Goal: Task Accomplishment & Management: Manage account settings

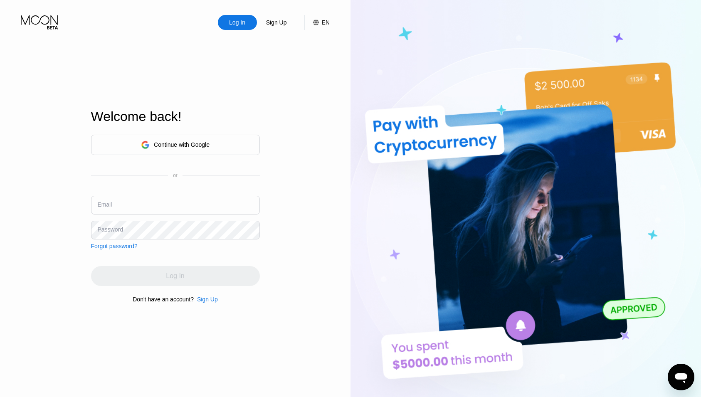
click at [149, 202] on input "text" at bounding box center [175, 205] width 169 height 19
click at [148, 203] on input "text" at bounding box center [175, 205] width 169 height 19
type input "[EMAIL_ADDRESS][DOMAIN_NAME]"
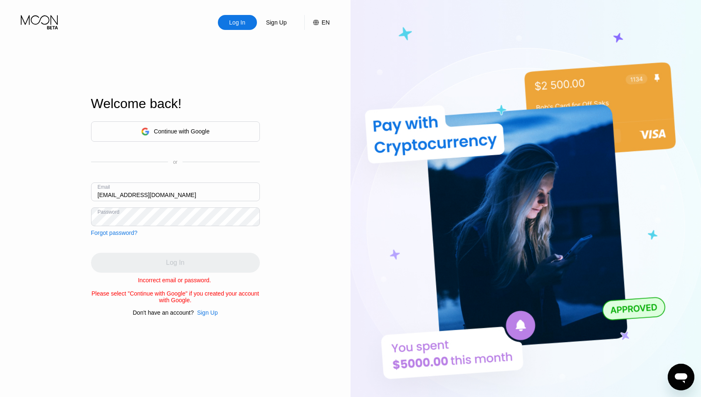
click at [218, 135] on div "Continue with Google" at bounding box center [175, 131] width 169 height 20
click at [298, 187] on div "Log In Sign Up EN Language Select an item Save Welcome back! Continue with Goog…" at bounding box center [175, 218] width 351 height 437
click at [190, 191] on input "[EMAIL_ADDRESS][DOMAIN_NAME]" at bounding box center [175, 192] width 169 height 19
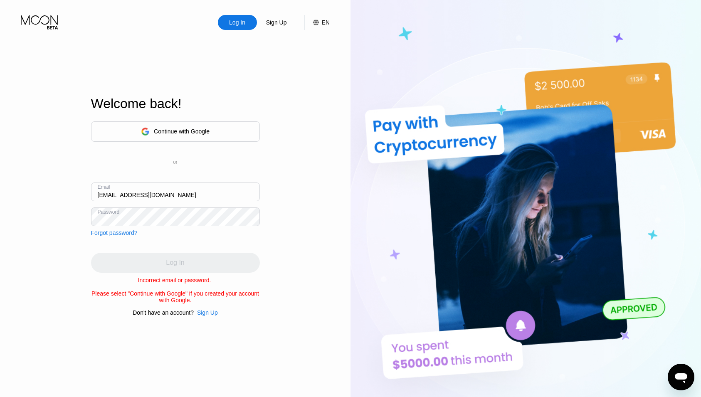
click at [190, 191] on input "[EMAIL_ADDRESS][DOMAIN_NAME]" at bounding box center [175, 192] width 169 height 19
click at [129, 233] on div "Forgot password?" at bounding box center [114, 233] width 47 height 7
click at [164, 257] on div "Log In" at bounding box center [175, 263] width 169 height 20
click at [164, 260] on div "Log In" at bounding box center [175, 263] width 169 height 20
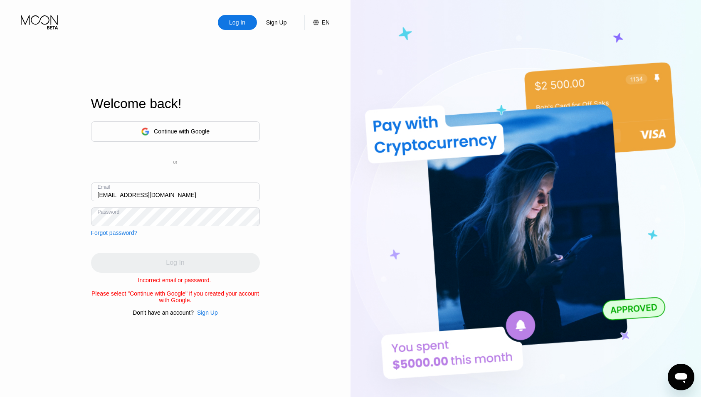
click at [164, 193] on input "[EMAIL_ADDRESS][DOMAIN_NAME]" at bounding box center [175, 192] width 169 height 19
click at [126, 230] on div "Forgot password?" at bounding box center [114, 233] width 47 height 7
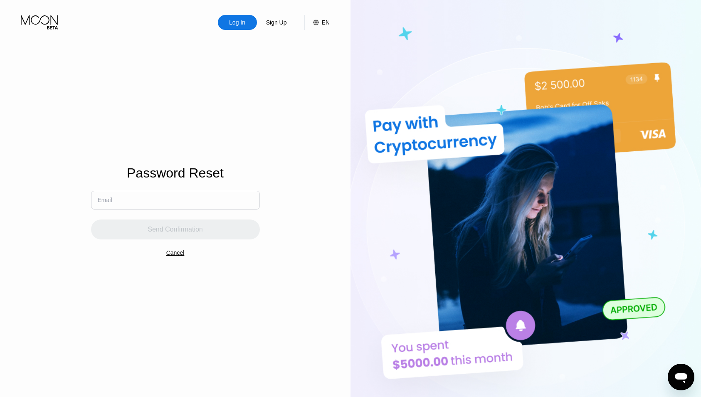
click at [141, 208] on input "text" at bounding box center [175, 200] width 169 height 19
paste input "[DOMAIN_NAME][URL]"
type input "[DOMAIN_NAME][URL]"
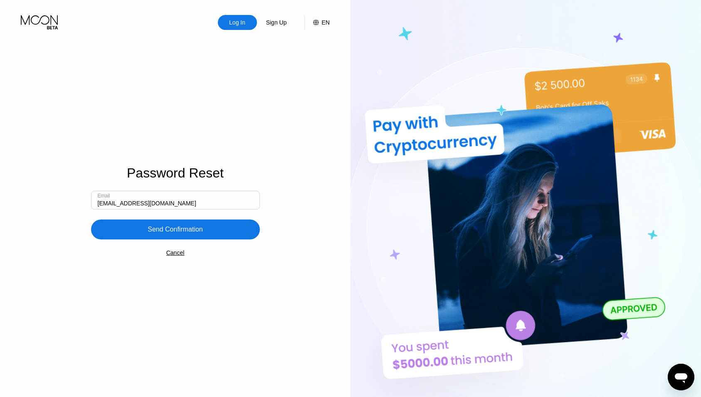
type input "[EMAIL_ADDRESS][DOMAIN_NAME]"
click at [245, 228] on div "Send Confirmation" at bounding box center [175, 230] width 169 height 20
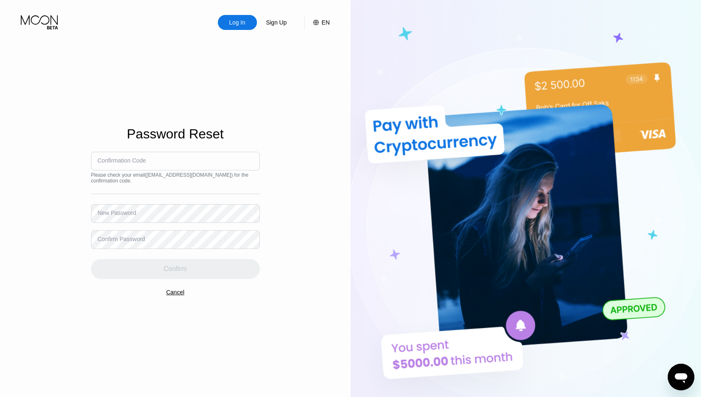
click at [157, 169] on input at bounding box center [175, 161] width 169 height 19
